Goal: Task Accomplishment & Management: Complete application form

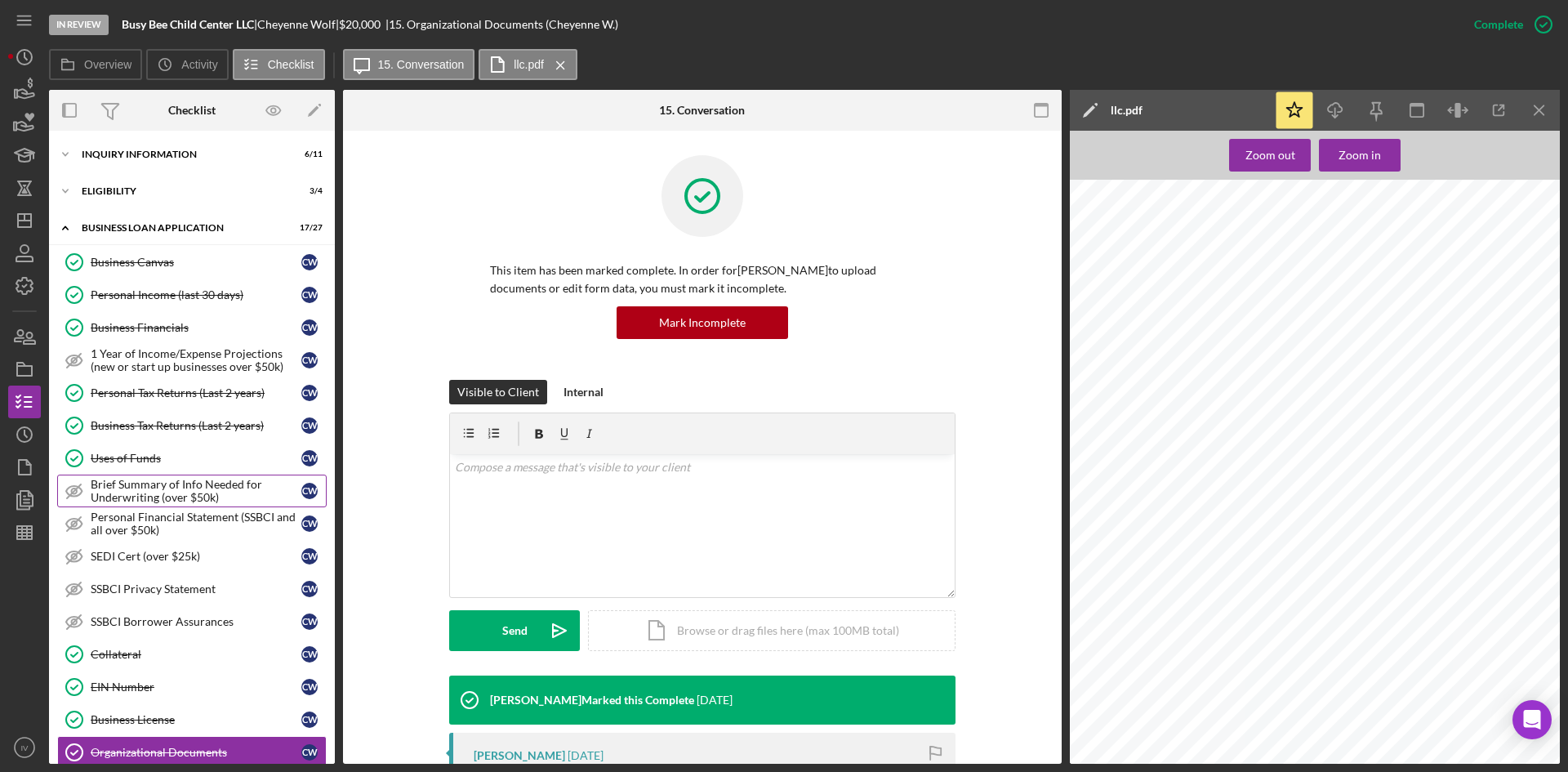
scroll to position [408, 0]
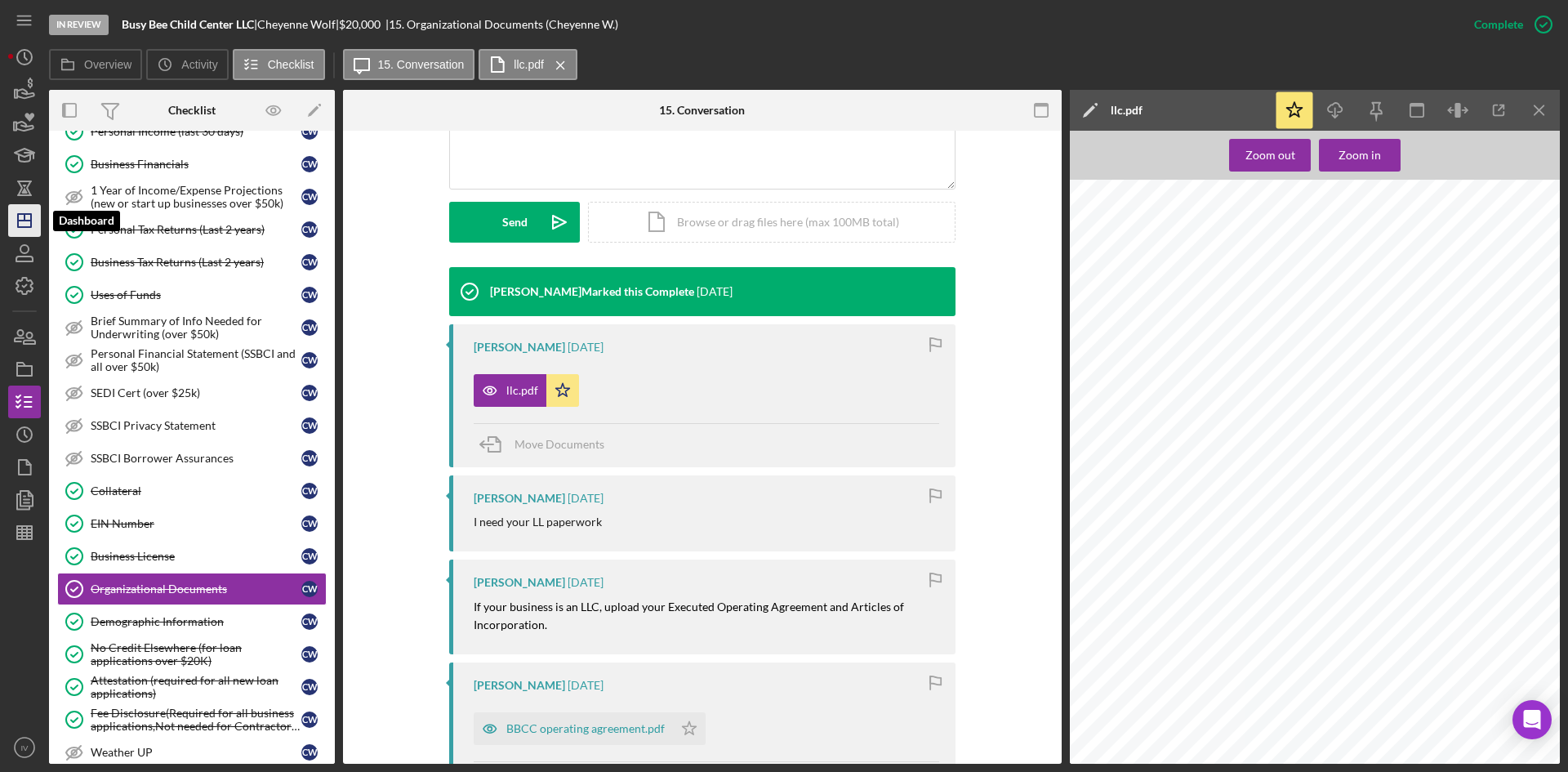
click at [30, 220] on line "button" at bounding box center [24, 220] width 13 height 0
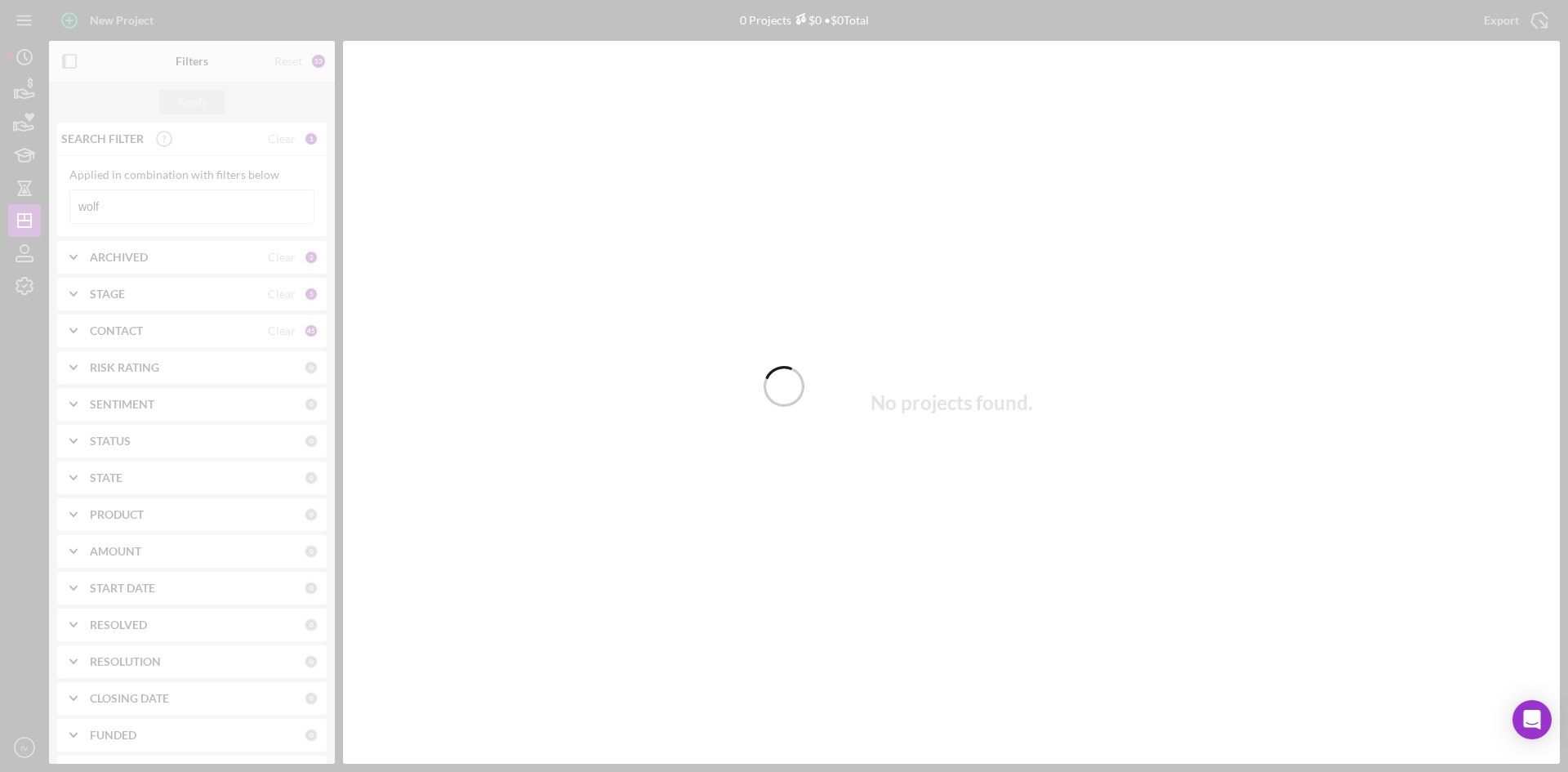
click at [143, 208] on div at bounding box center [784, 386] width 1568 height 772
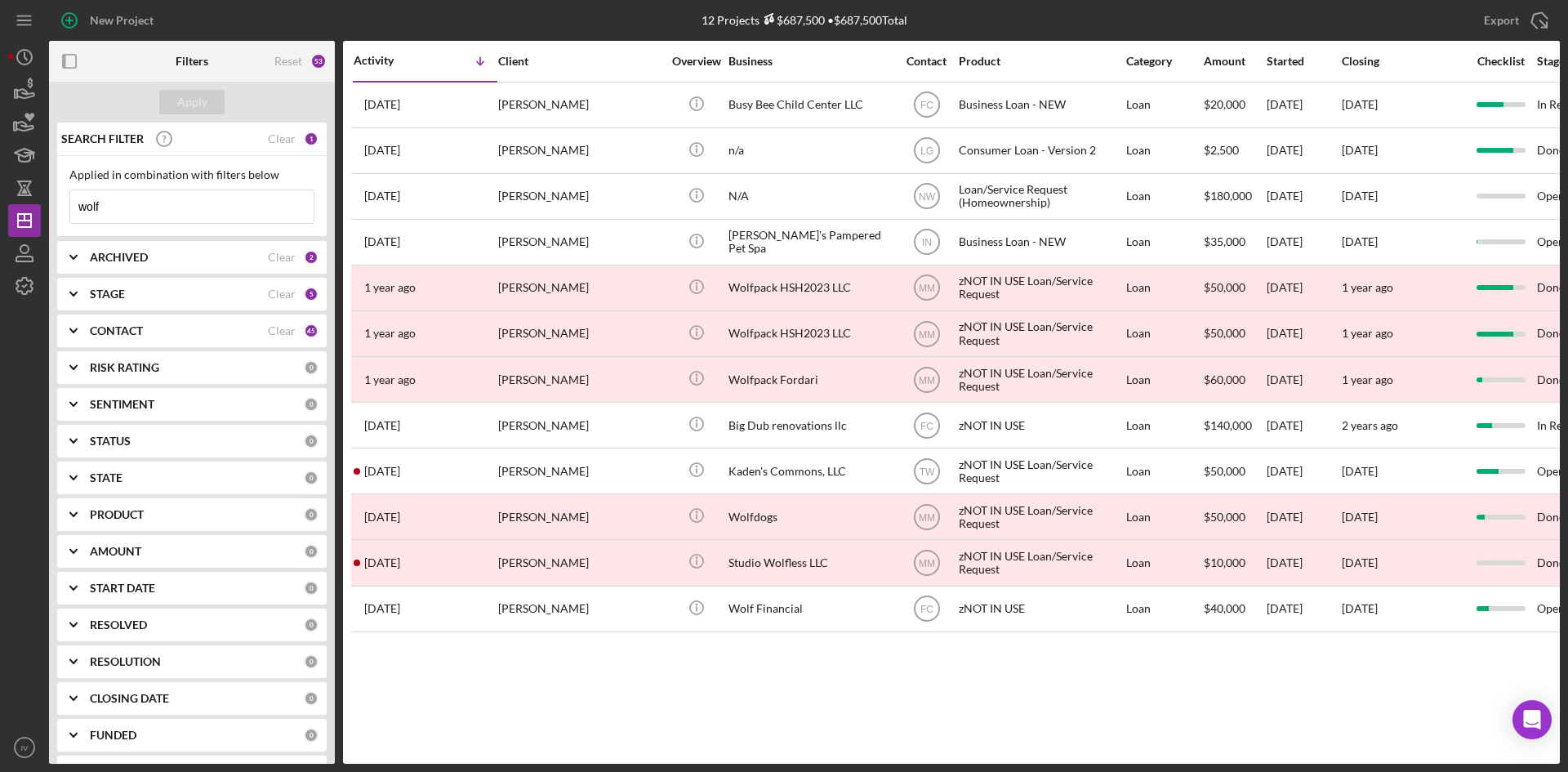
drag, startPoint x: 189, startPoint y: 216, endPoint x: 50, endPoint y: 217, distance: 139.0
click at [50, 217] on div "SEARCH FILTER Clear 1 Applied in combination with filters below wolf Icon/Menu …" at bounding box center [191, 443] width 286 height 641
type input "[PERSON_NAME]"
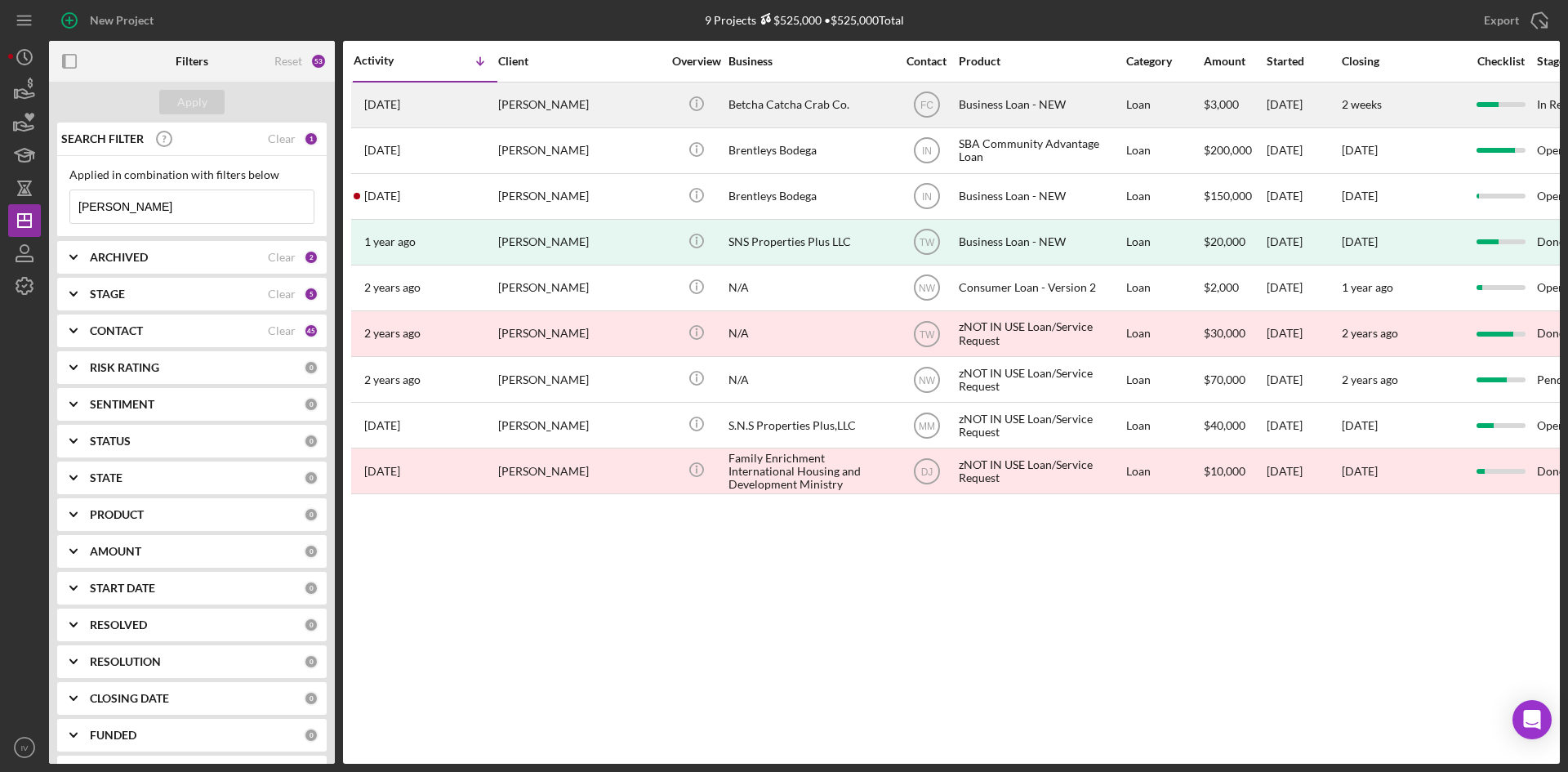
click at [598, 114] on div "[PERSON_NAME]" at bounding box center [580, 105] width 164 height 43
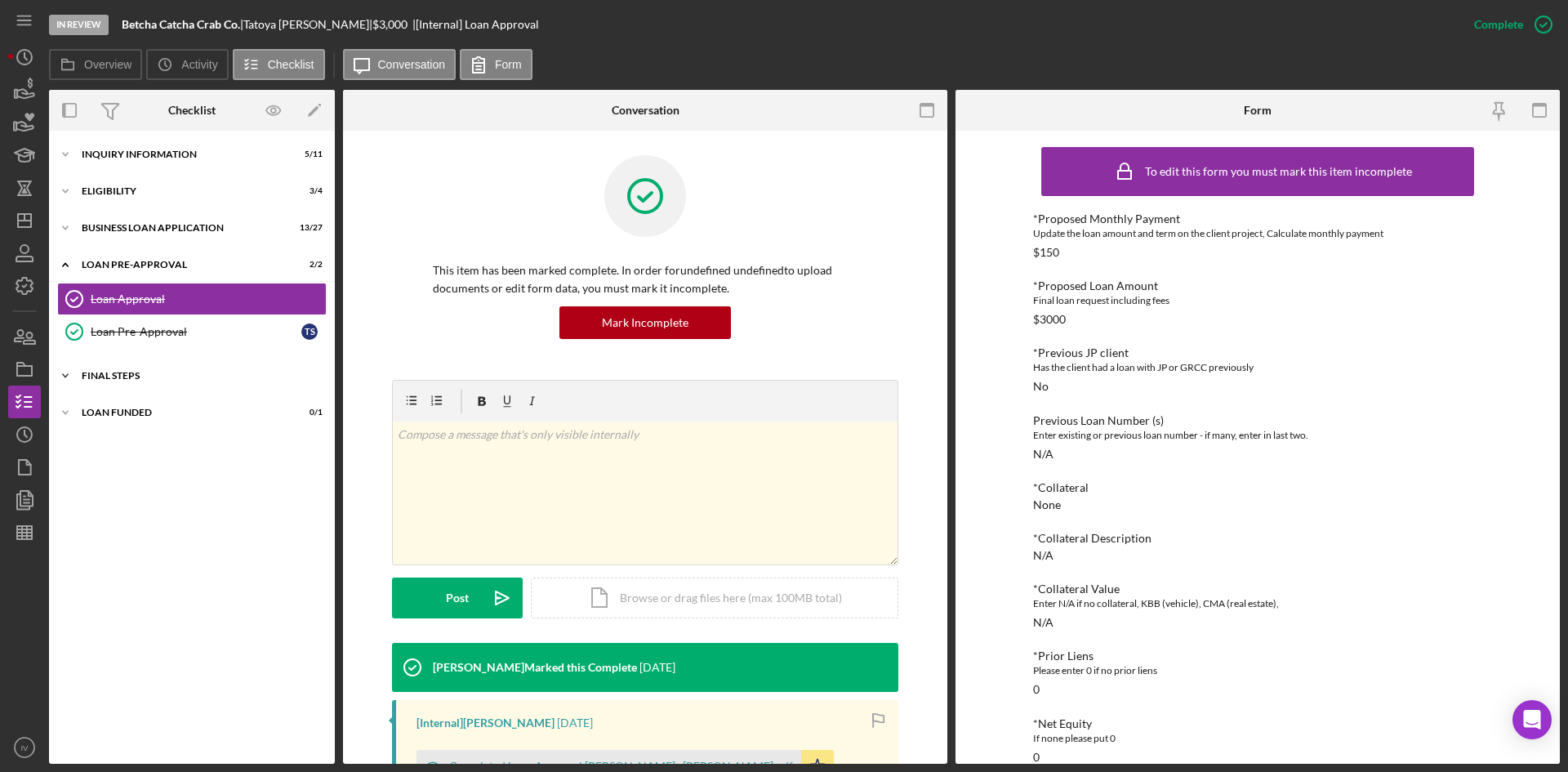
click at [94, 371] on div "FINAL STEPS" at bounding box center [198, 376] width 233 height 10
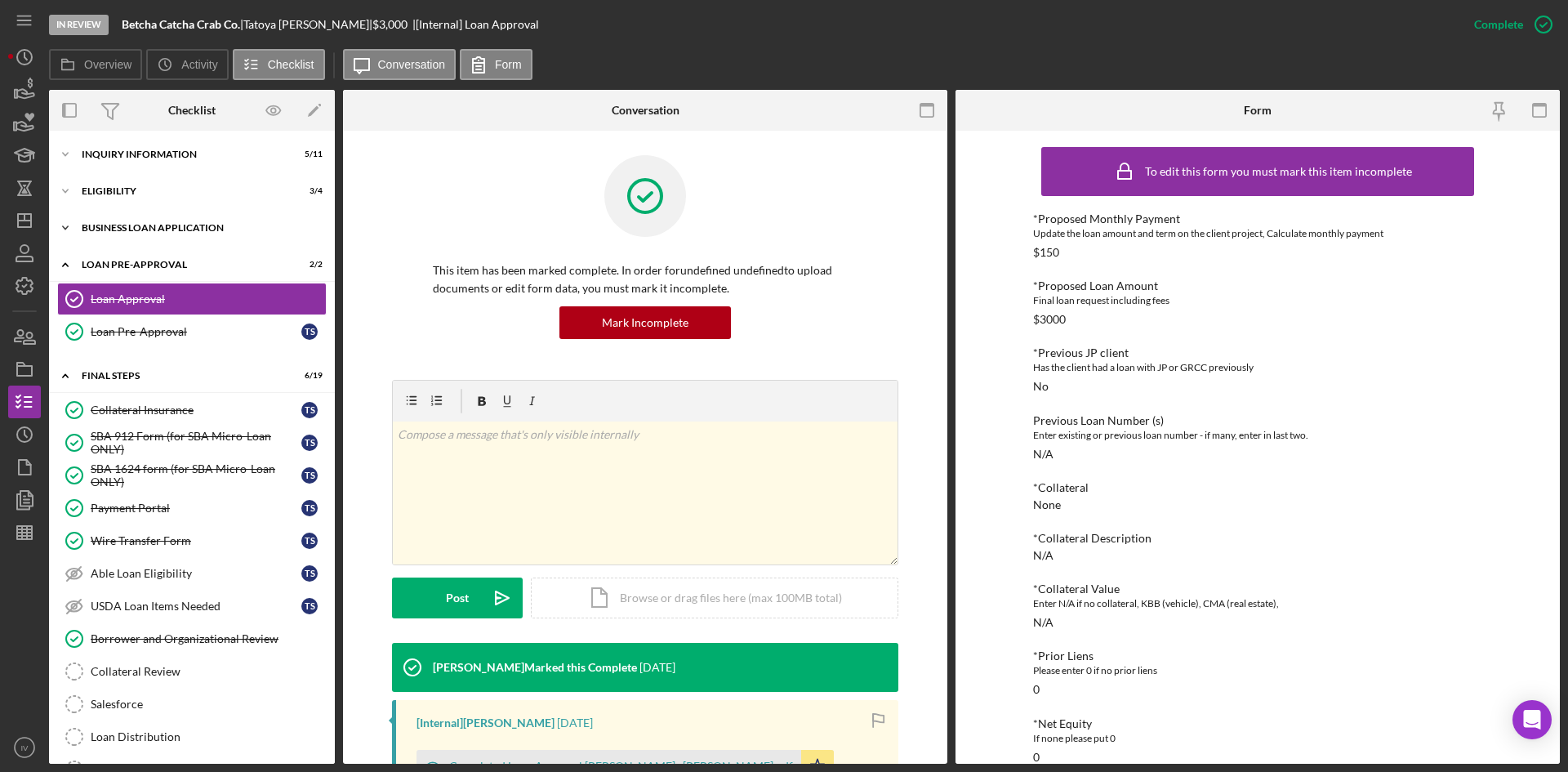
click at [115, 228] on div "BUSINESS LOAN APPLICATION" at bounding box center [198, 228] width 233 height 10
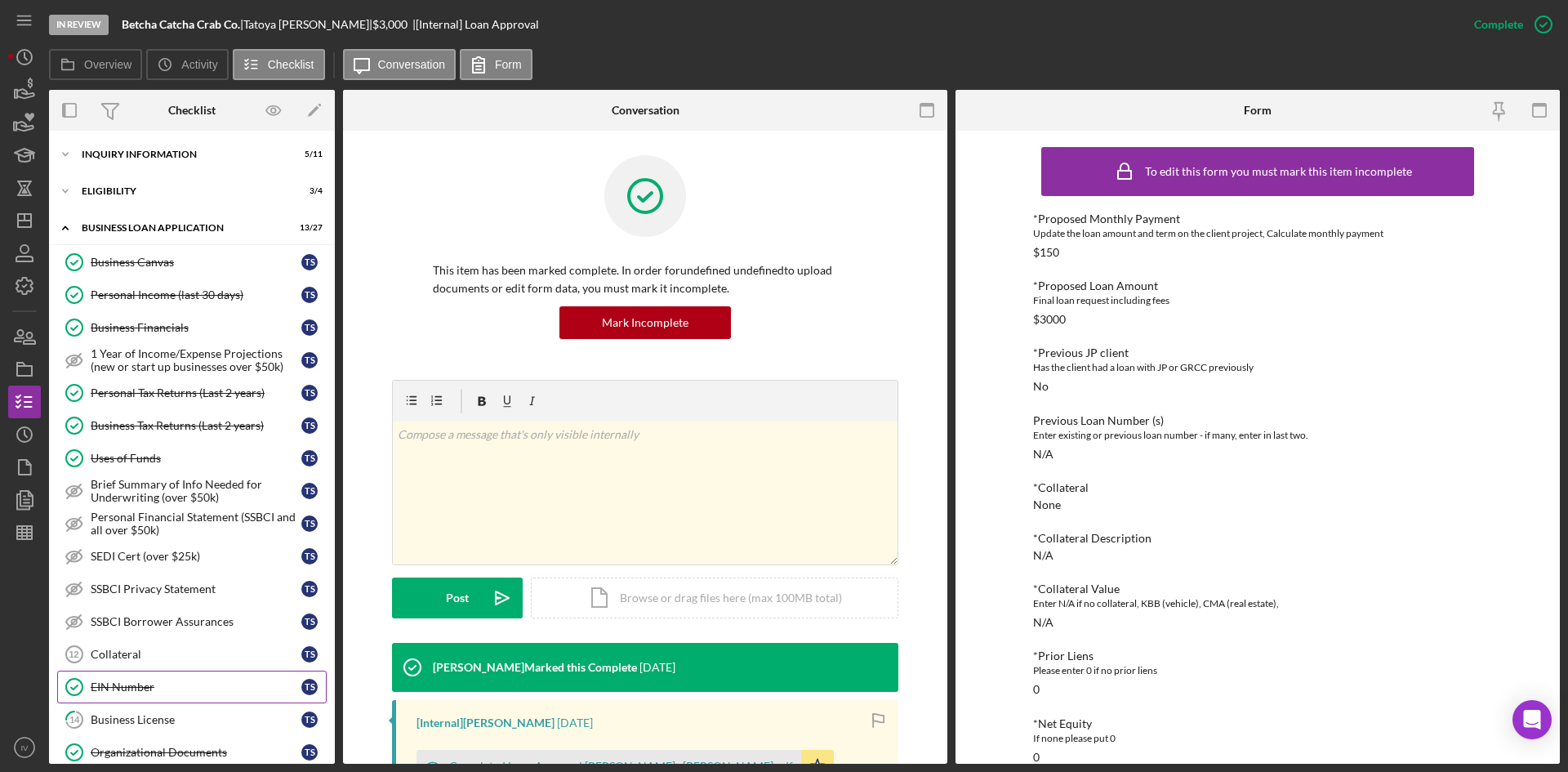
click at [127, 703] on link "EIN Number EIN Number T S" at bounding box center [192, 687] width 270 height 33
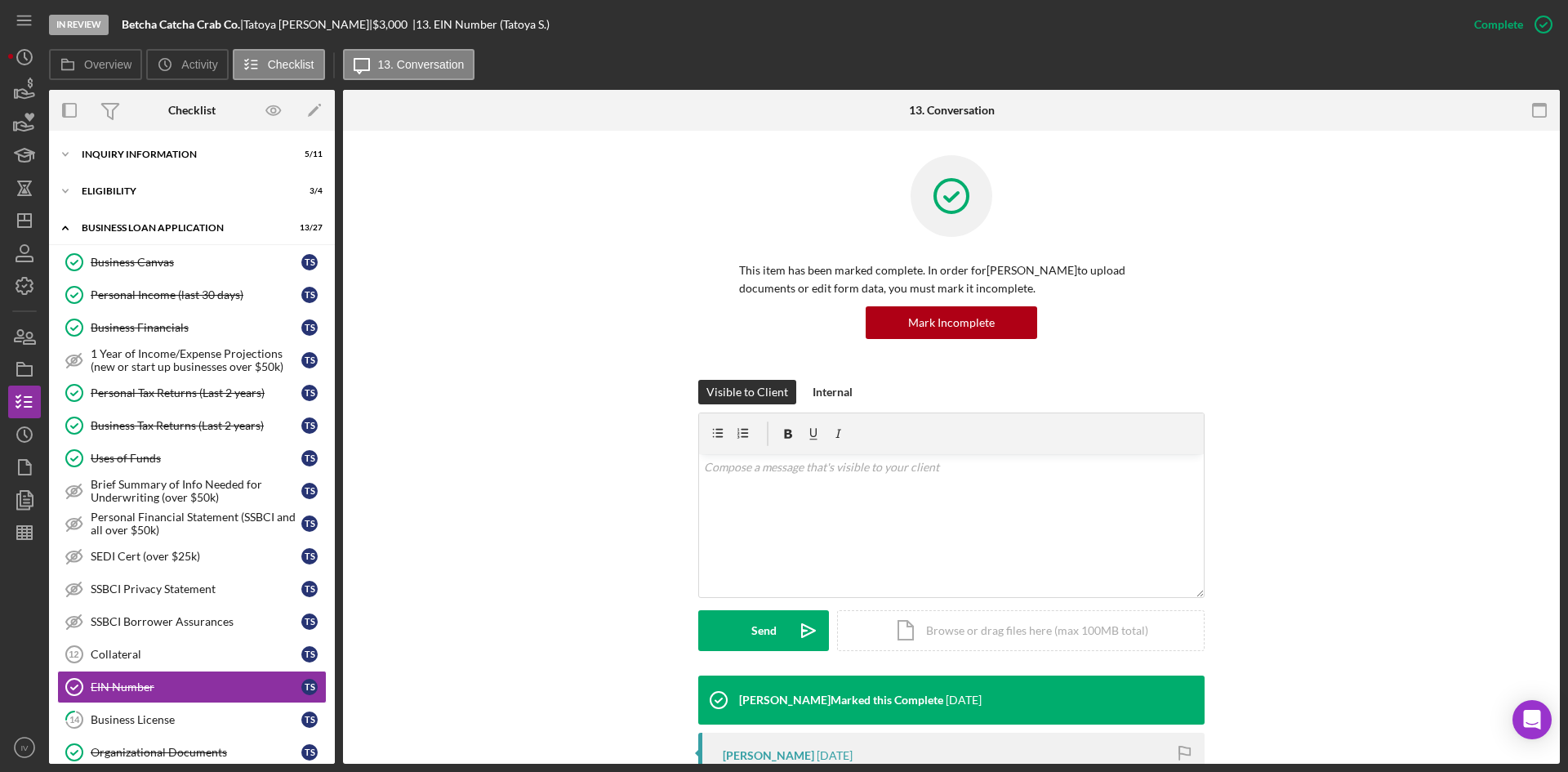
scroll to position [327, 0]
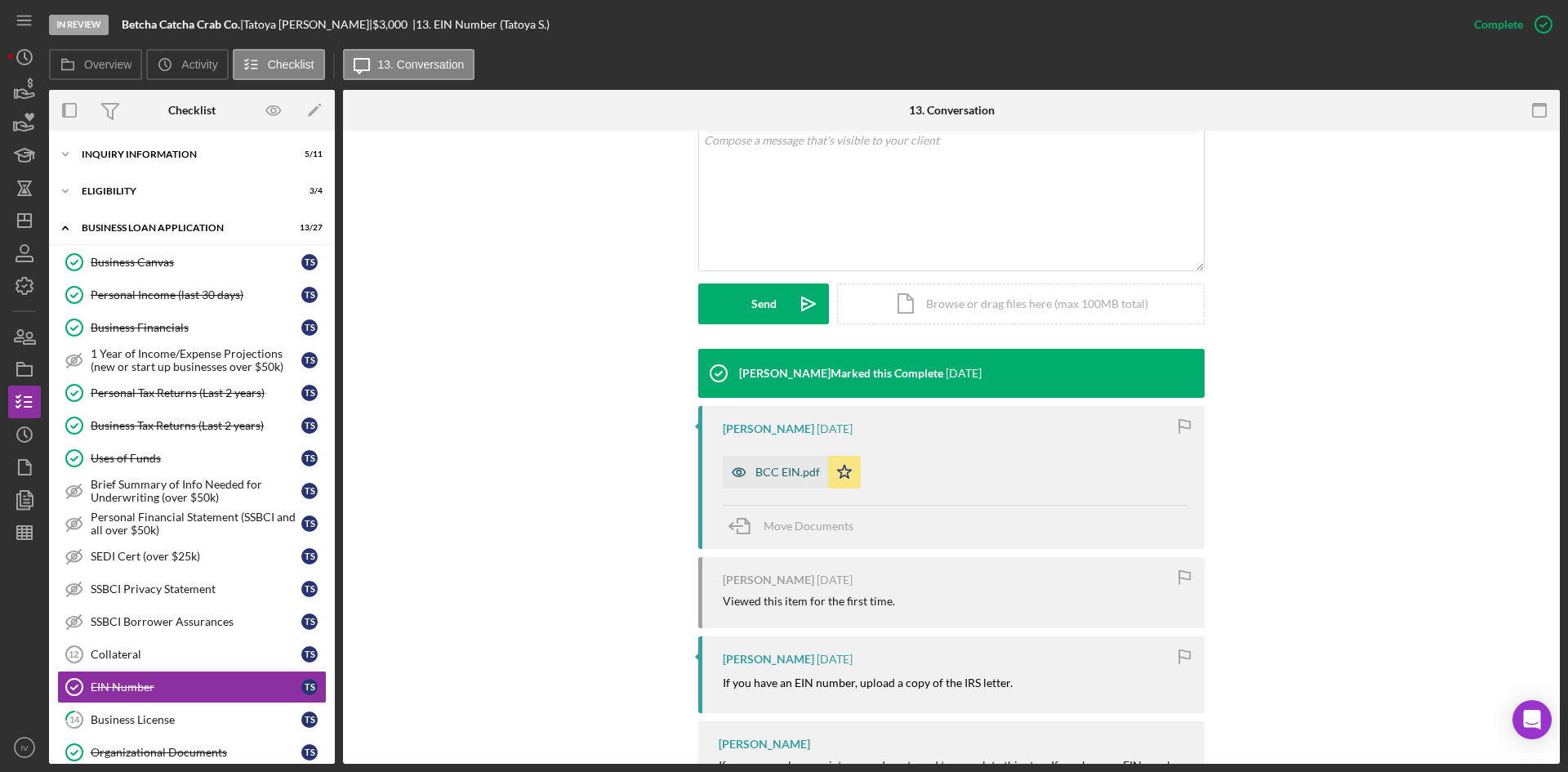
click at [767, 477] on div "BCC EIN.pdf" at bounding box center [788, 472] width 64 height 13
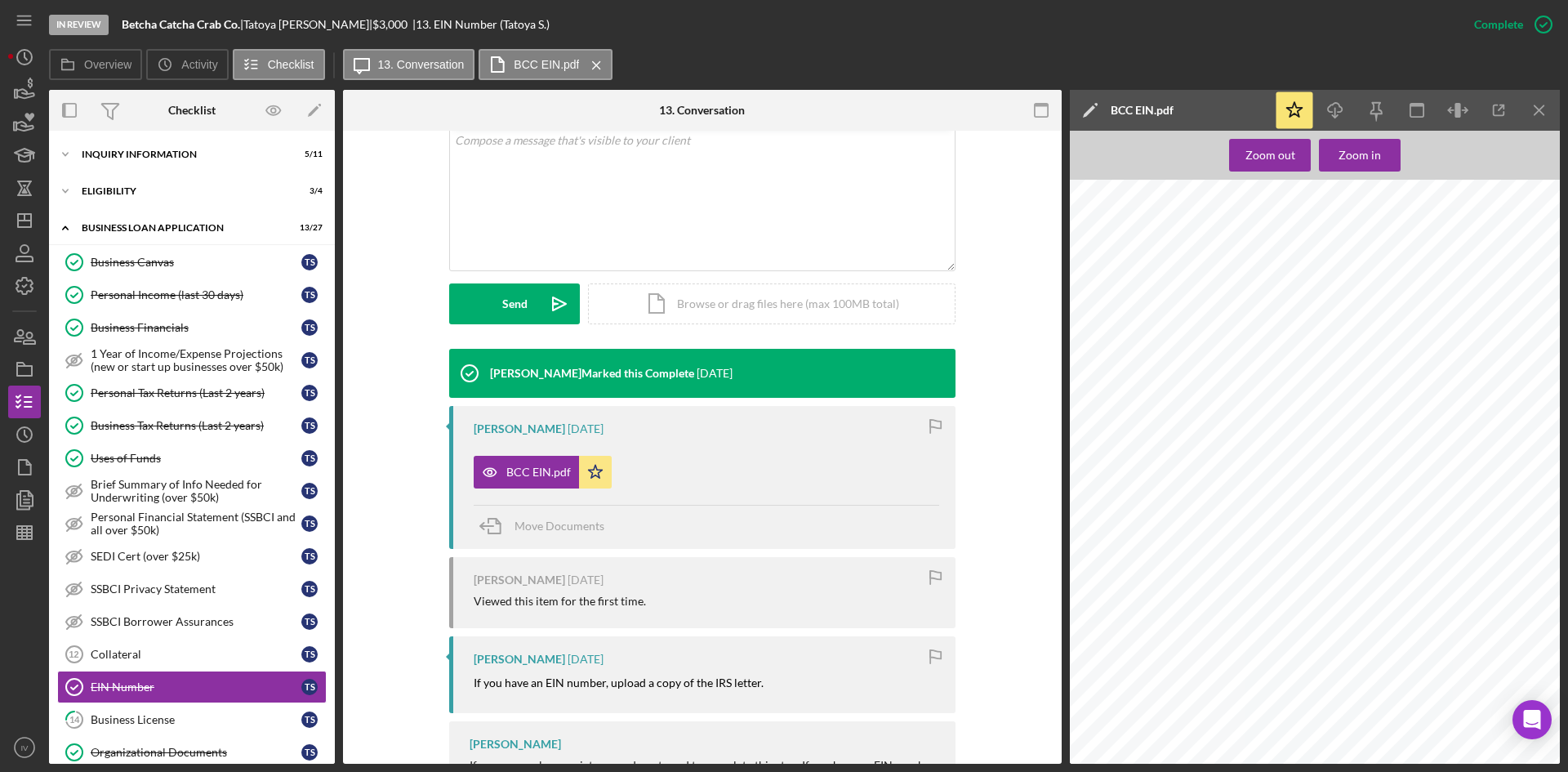
scroll to position [82, 0]
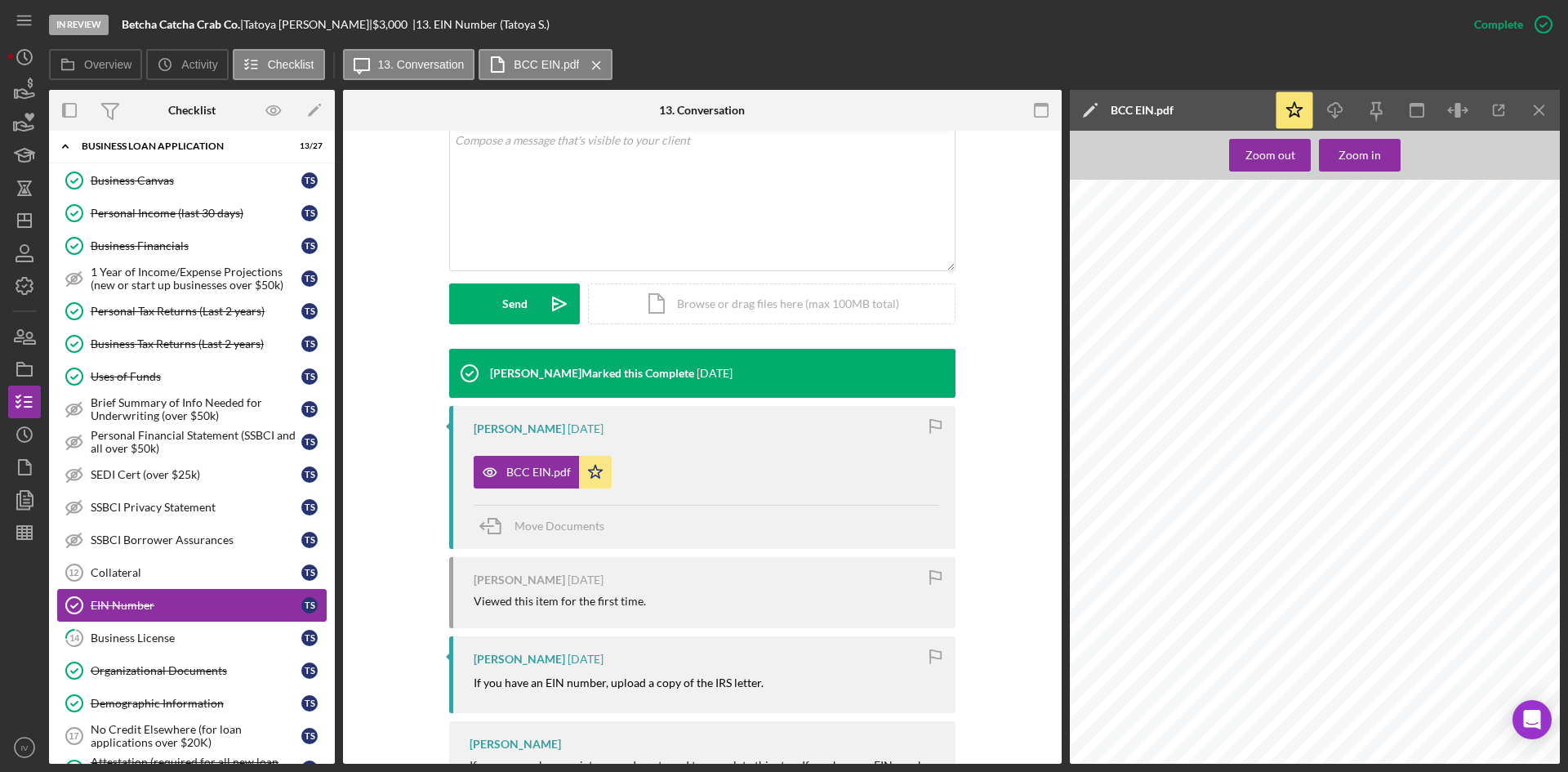
drag, startPoint x: 170, startPoint y: 670, endPoint x: 288, endPoint y: 609, distance: 132.8
click at [170, 670] on div "Organizational Documents" at bounding box center [196, 670] width 211 height 13
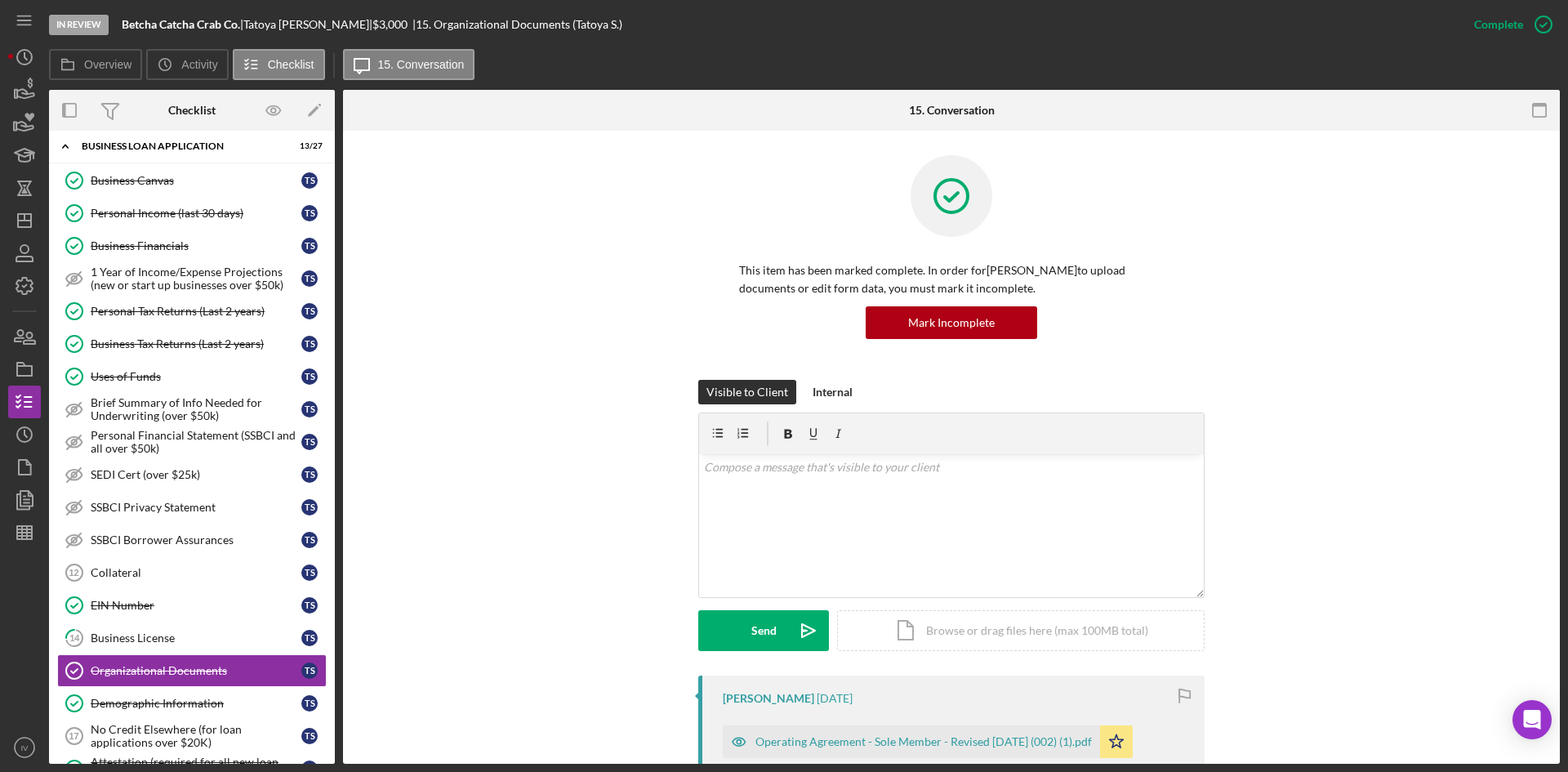
scroll to position [327, 0]
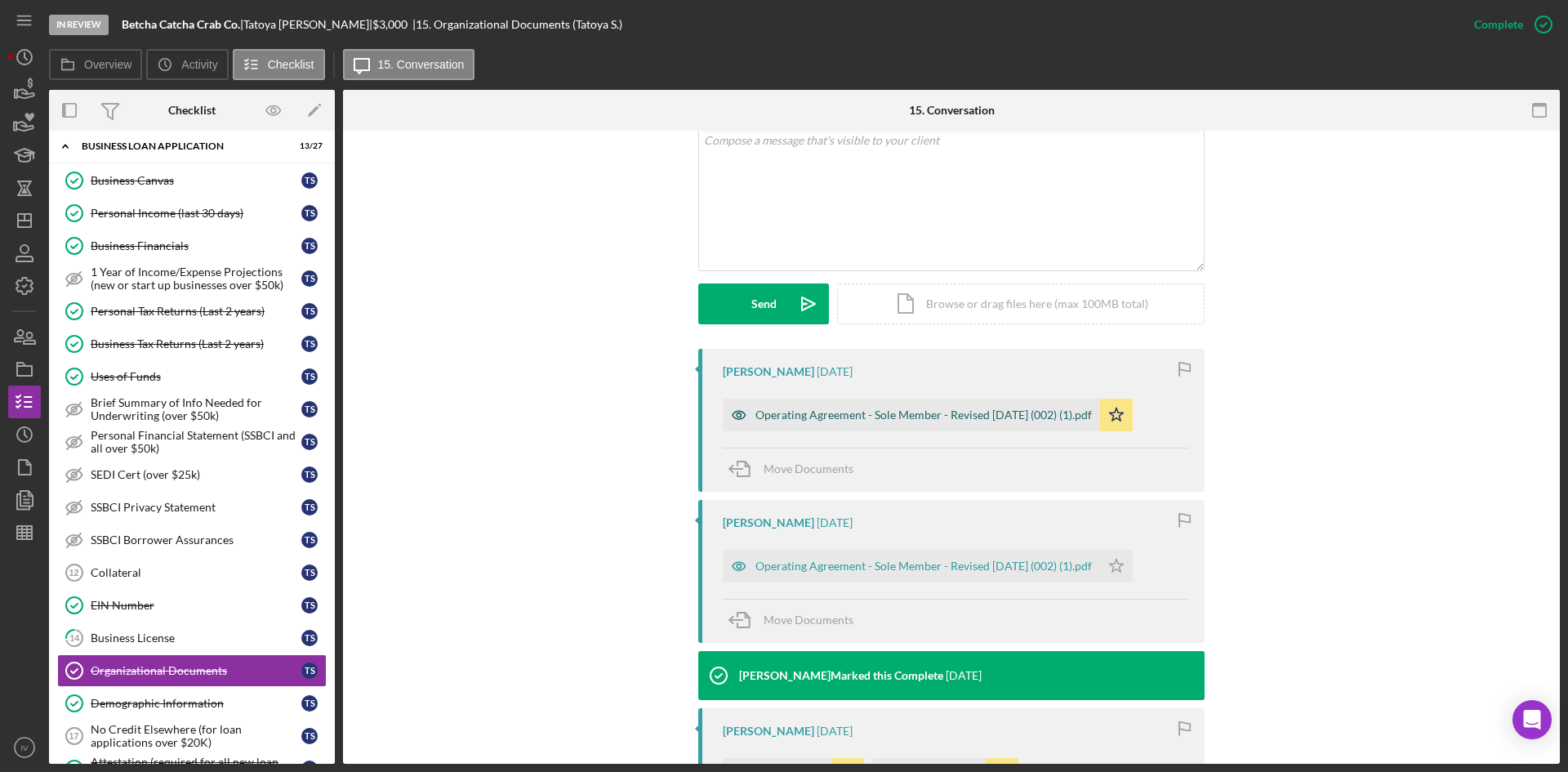
click at [886, 412] on div "Operating Agreement - Sole Member - Revised [DATE] (002) (1).pdf" at bounding box center [924, 414] width 337 height 13
